Goal: Task Accomplishment & Management: Complete application form

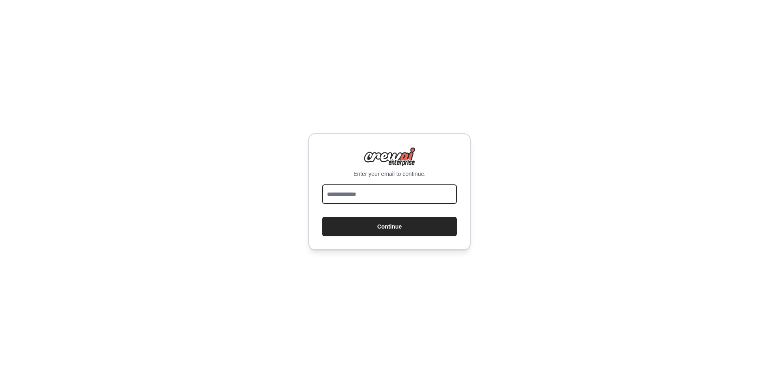
click at [393, 193] on input "email" at bounding box center [389, 194] width 135 height 19
click at [513, 80] on div "Enter your email to continue. Continue" at bounding box center [389, 191] width 779 height 383
click at [403, 193] on input "email" at bounding box center [389, 194] width 135 height 19
type input "**********"
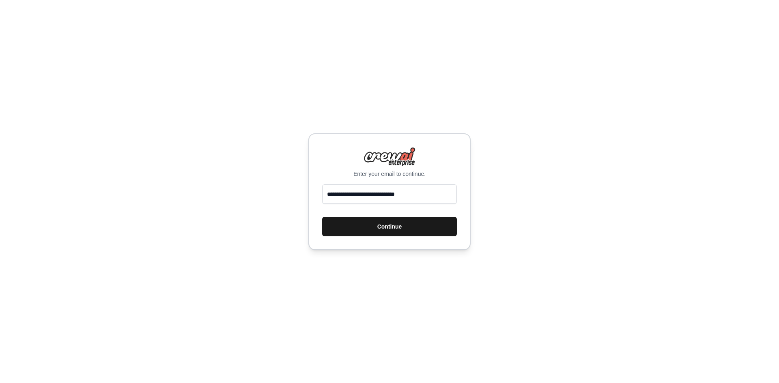
click at [393, 228] on button "Continue" at bounding box center [389, 226] width 135 height 19
click at [400, 226] on button "Continue" at bounding box center [389, 226] width 135 height 19
